Goal: Book appointment/travel/reservation

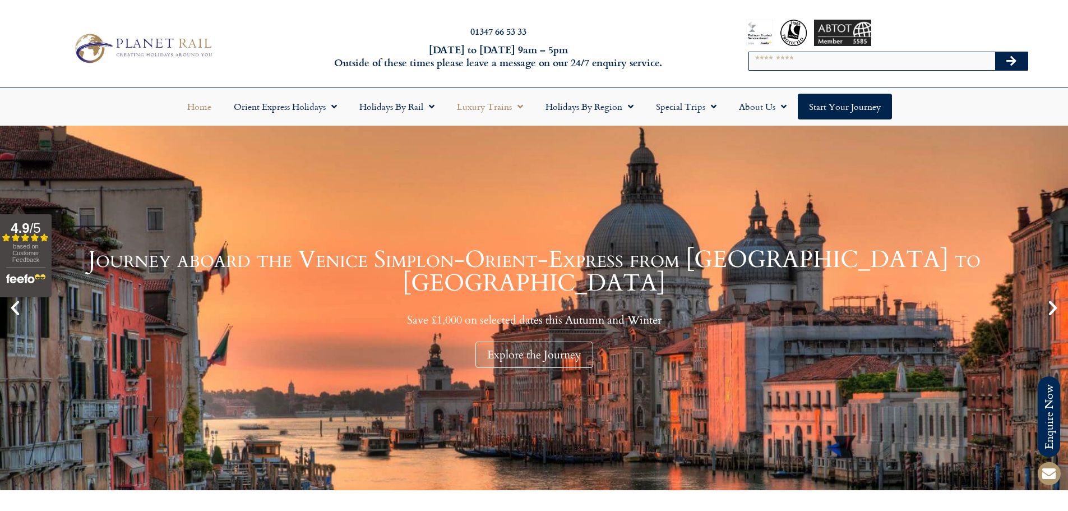
click at [493, 109] on link "Luxury Trains" at bounding box center [490, 107] width 89 height 26
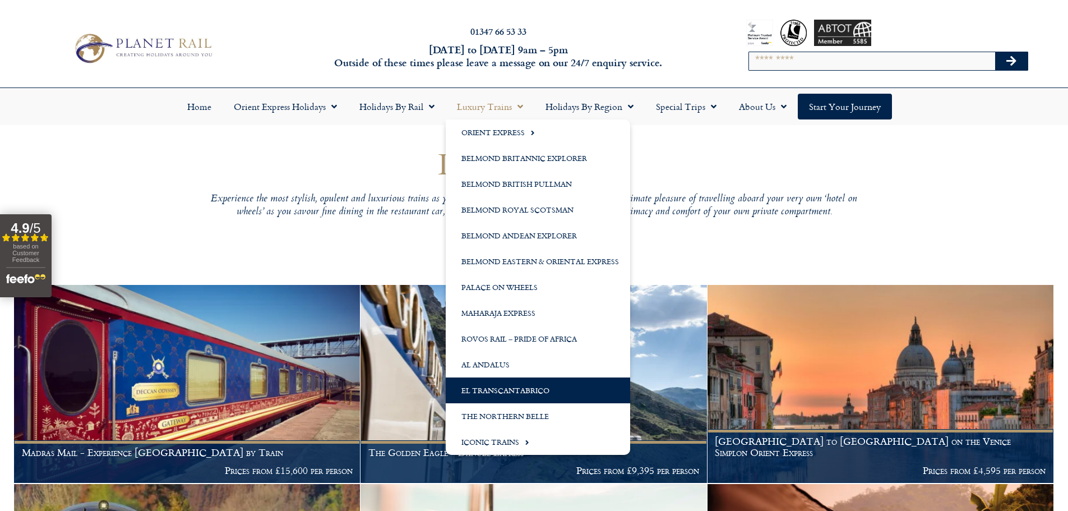
click at [505, 390] on link "El Transcantabrico" at bounding box center [538, 390] width 184 height 26
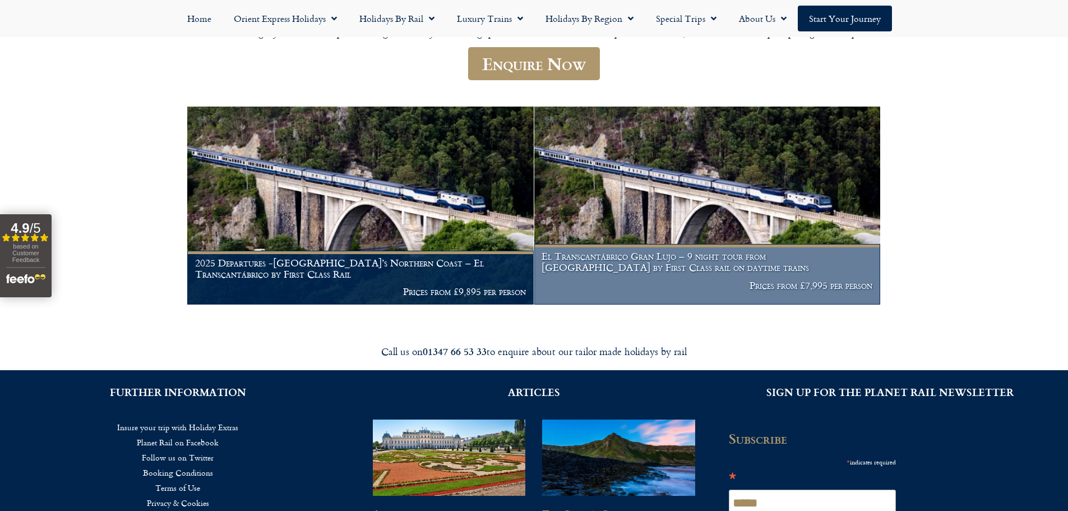
scroll to position [168, 0]
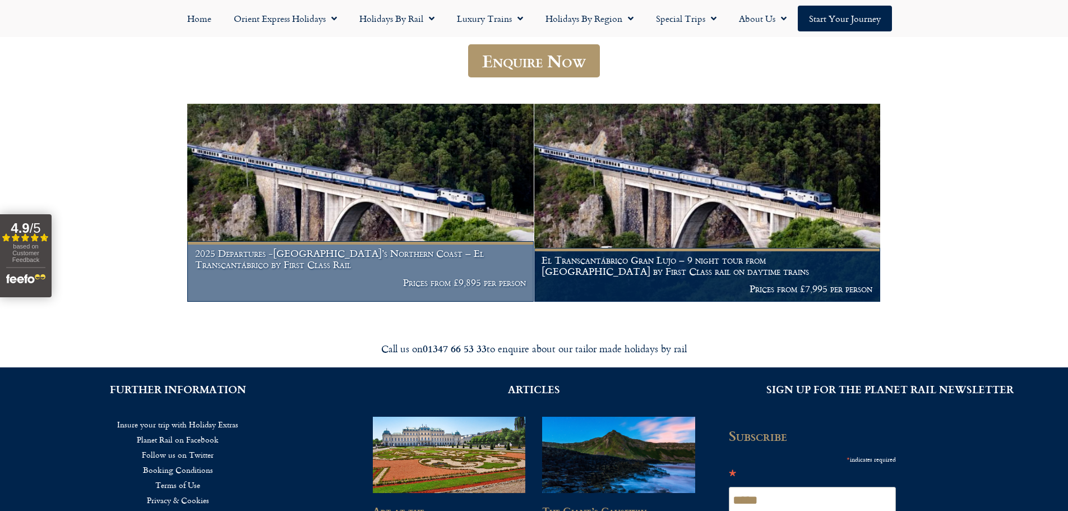
click at [382, 259] on h1 "2025 Departures -Spain’s Northern Coast – El Transcantábrico by First Class Rail" at bounding box center [360, 259] width 331 height 22
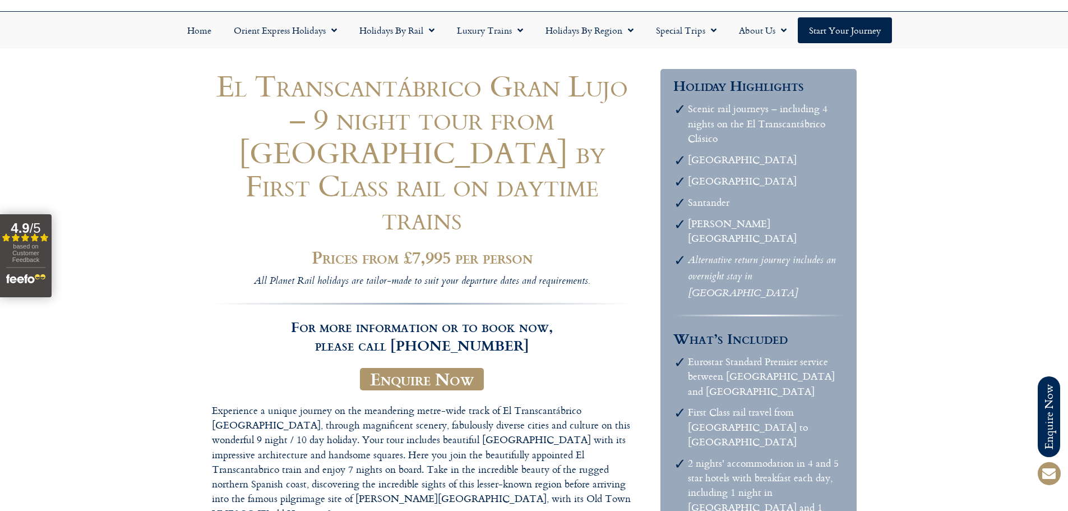
scroll to position [56, 0]
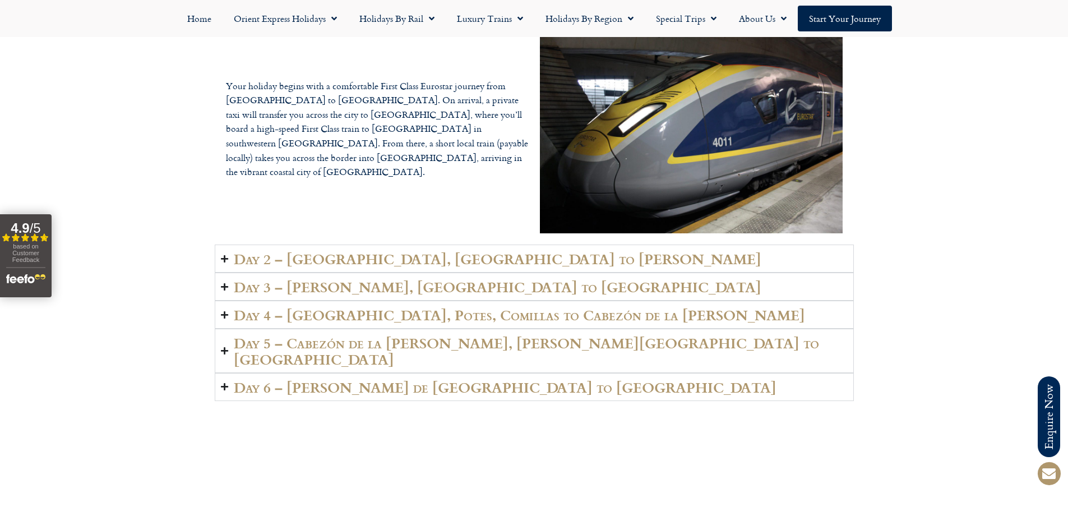
scroll to position [2074, 0]
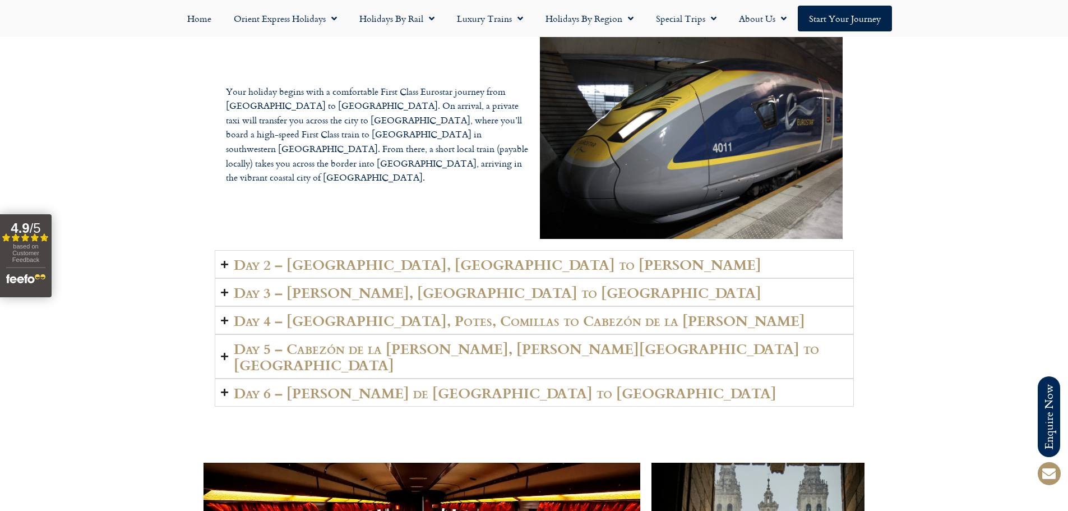
click at [223, 388] on icon "Accordion. Open links with Enter or Space, close with Escape, and navigate with…" at bounding box center [224, 392] width 7 height 8
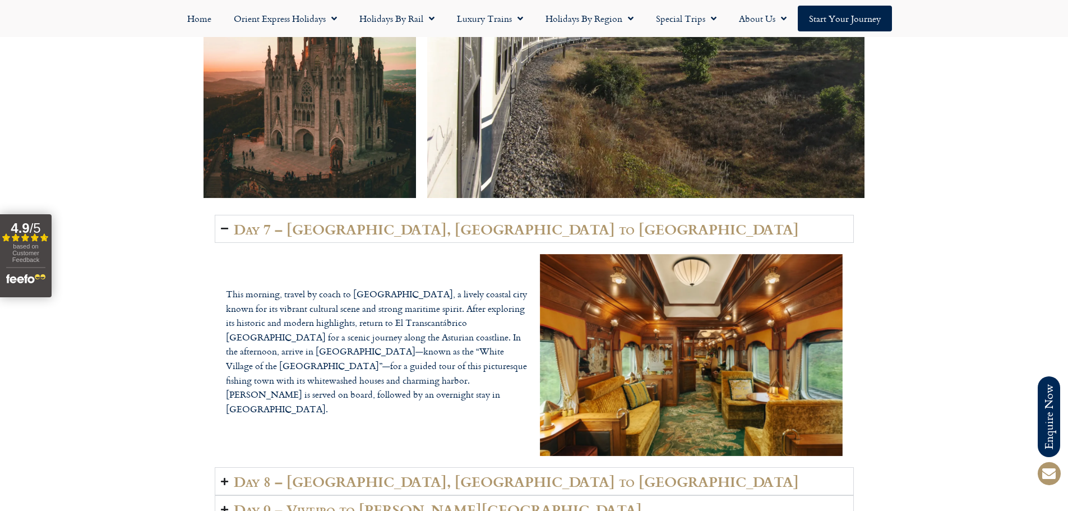
scroll to position [3195, 0]
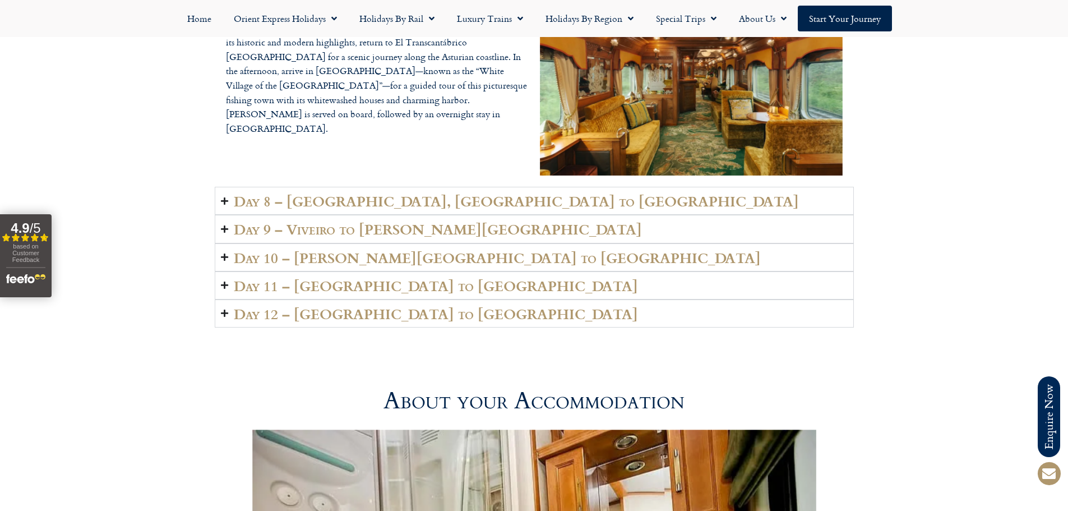
click at [223, 225] on icon "Accordion. Open links with Enter or Space, close with Escape, and navigate with…" at bounding box center [224, 229] width 7 height 8
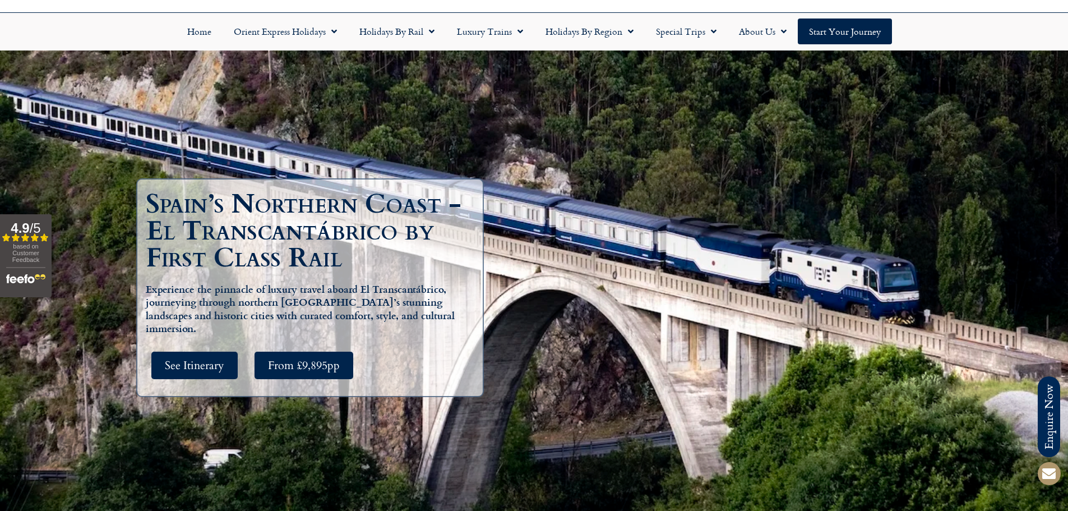
scroll to position [68, 0]
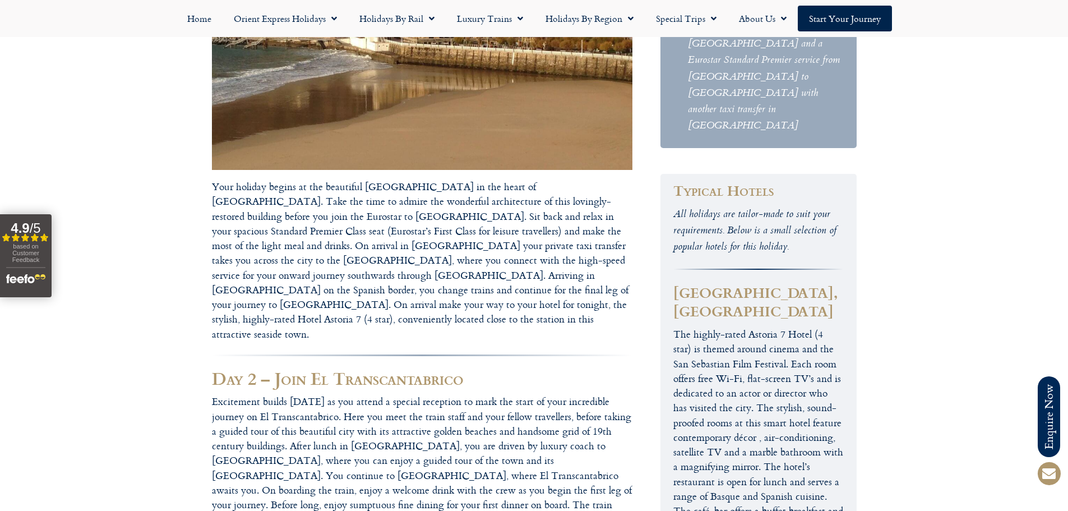
scroll to position [953, 0]
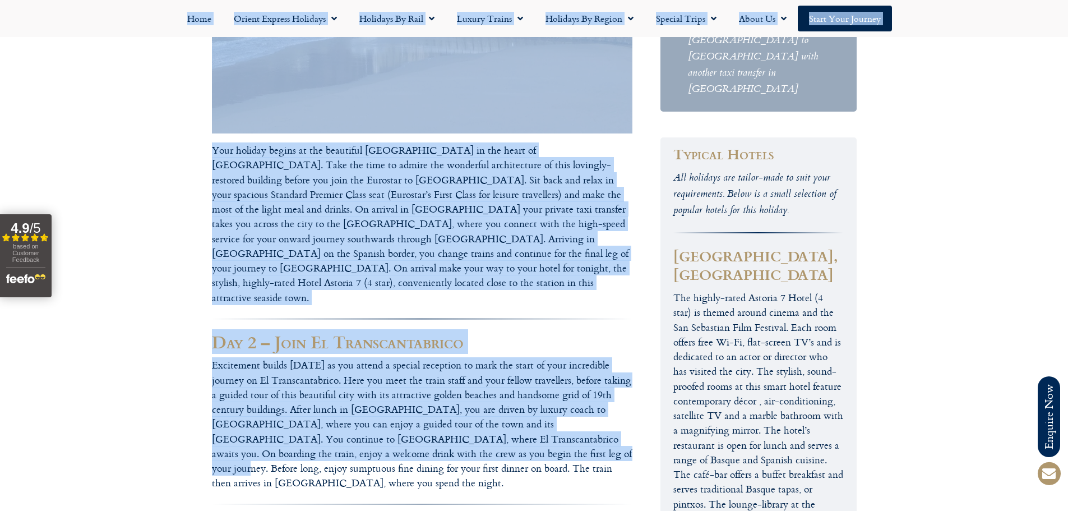
drag, startPoint x: 200, startPoint y: 253, endPoint x: 443, endPoint y: 343, distance: 259.1
click at [444, 358] on p "Excitement builds [DATE] as you attend a special reception to mark the start of…" at bounding box center [422, 424] width 420 height 132
click at [331, 358] on p "Excitement builds [DATE] as you attend a special reception to mark the start of…" at bounding box center [422, 424] width 420 height 132
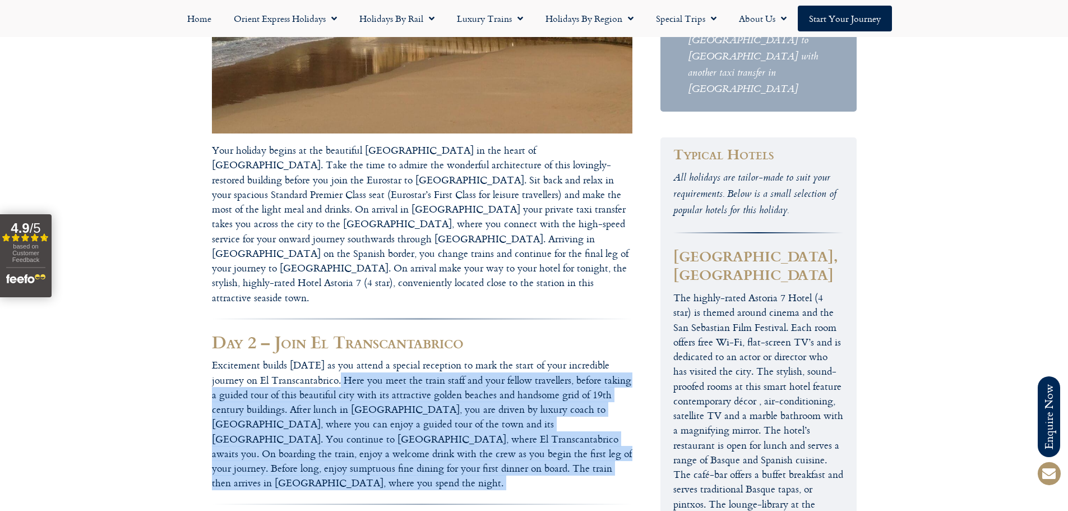
drag, startPoint x: 312, startPoint y: 275, endPoint x: 525, endPoint y: 370, distance: 233.1
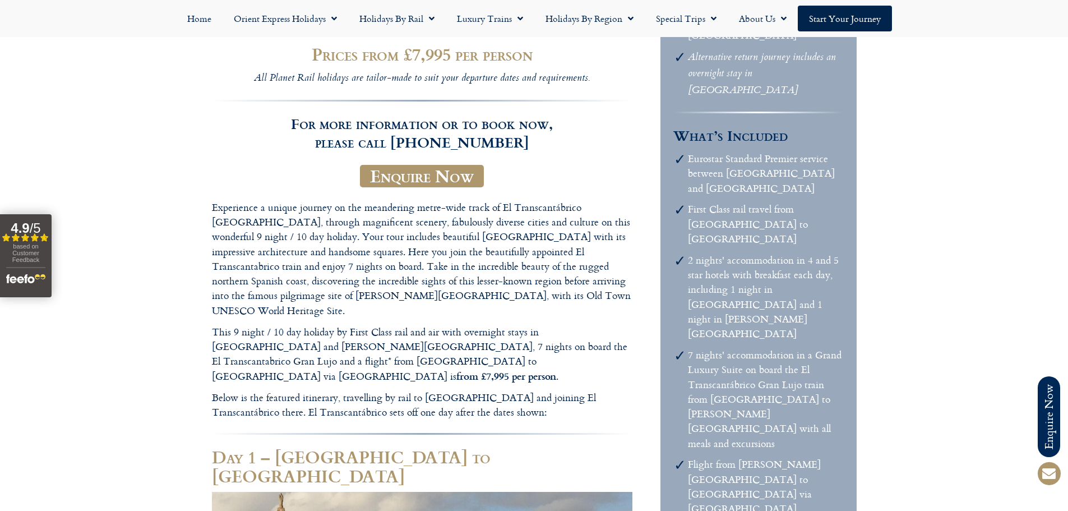
scroll to position [280, 0]
